Goal: Find specific fact: Find specific fact

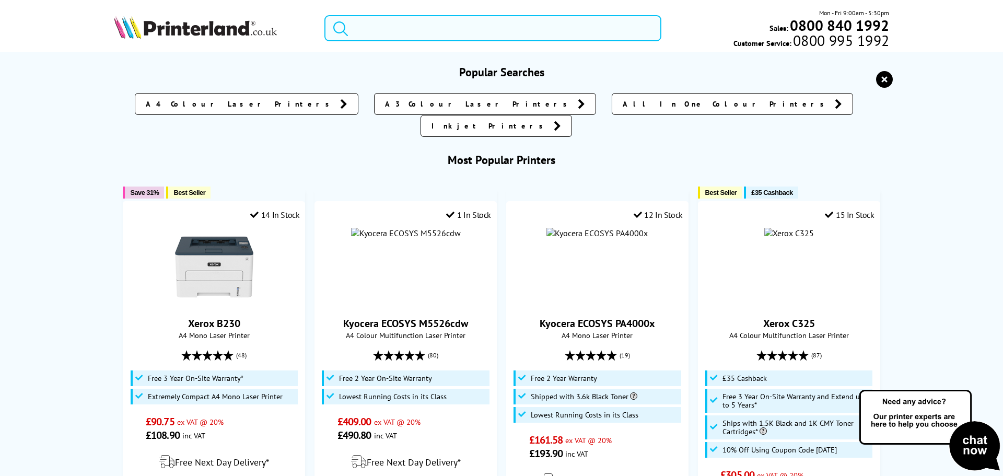
click at [407, 20] on input "search" at bounding box center [492, 28] width 337 height 26
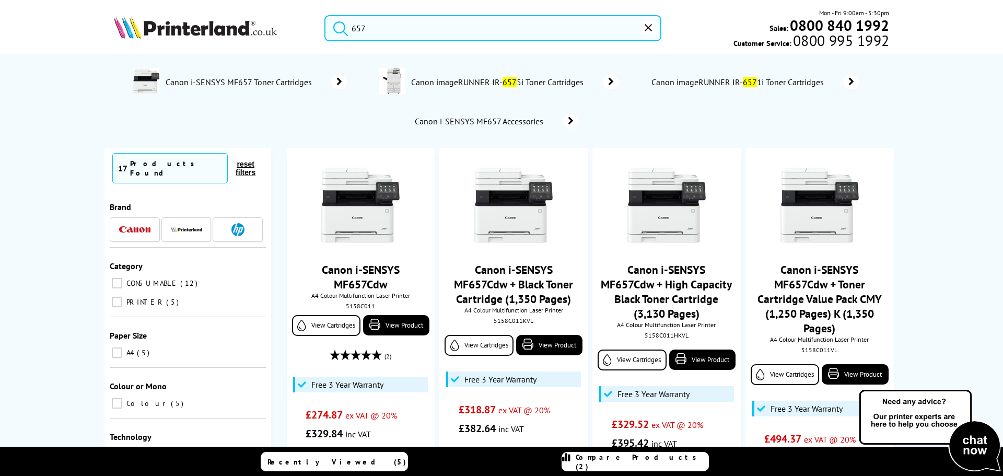
drag, startPoint x: 379, startPoint y: 34, endPoint x: 265, endPoint y: 27, distance: 114.1
click at [269, 29] on div "657 Mon - Fri 9:00am - 5:30pm Sales: 0800 840 1992 Customer Service: 0800 995 1…" at bounding box center [502, 31] width 836 height 46
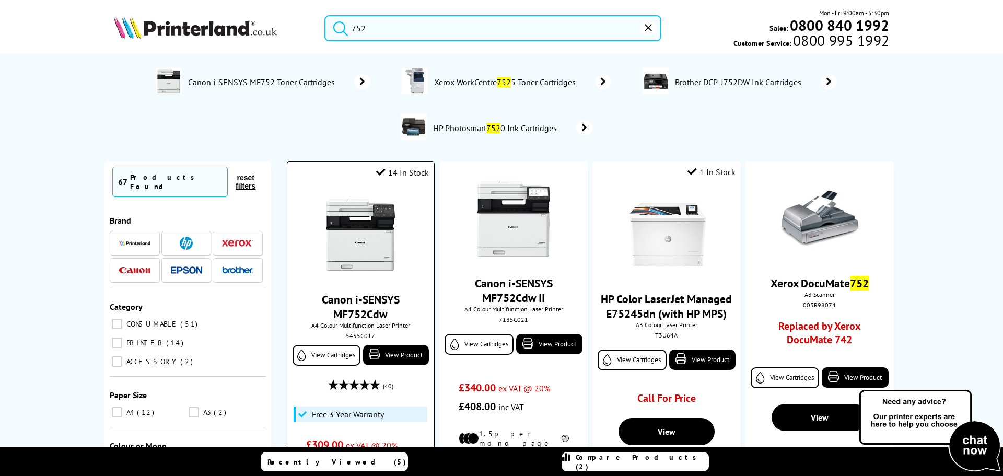
type input "752"
click at [368, 254] on img at bounding box center [360, 235] width 78 height 78
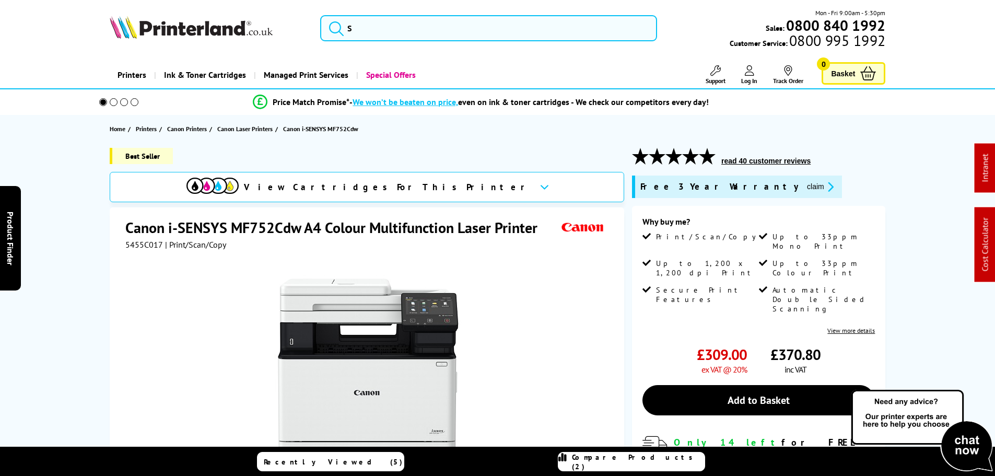
click at [137, 241] on span "5455C017" at bounding box center [144, 244] width 38 height 10
copy span "5455C017"
